Goal: Task Accomplishment & Management: Use online tool/utility

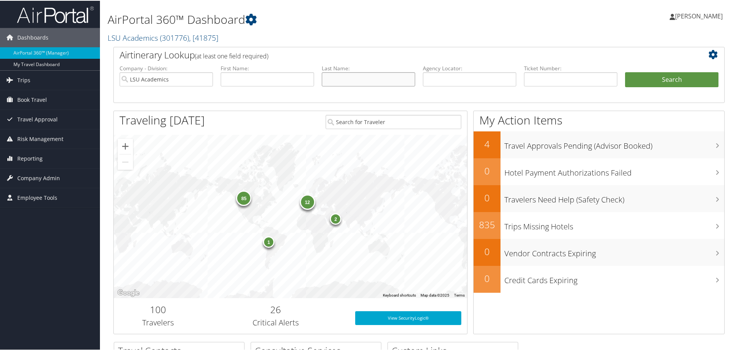
click at [361, 72] on input "text" at bounding box center [368, 78] width 93 height 14
type input "butcher"
click at [625, 71] on button "Search" at bounding box center [671, 78] width 93 height 15
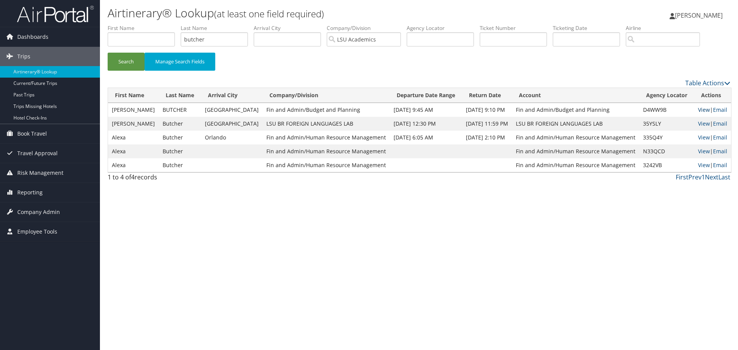
click at [704, 108] on link "View" at bounding box center [704, 109] width 12 height 7
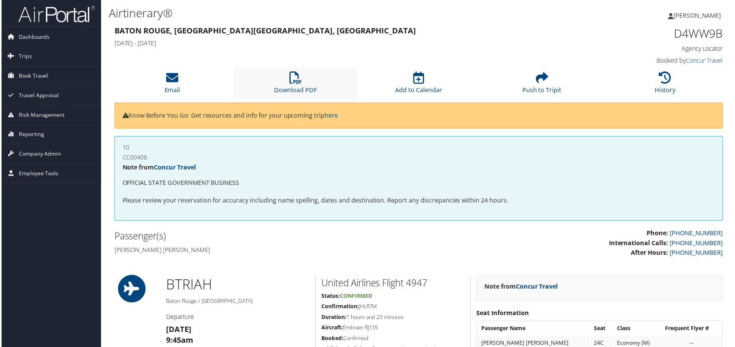
drag, startPoint x: 302, startPoint y: 78, endPoint x: 313, endPoint y: 79, distance: 11.6
click at [302, 78] on li "Download PDF" at bounding box center [295, 83] width 124 height 31
